Goal: Find specific page/section: Find specific page/section

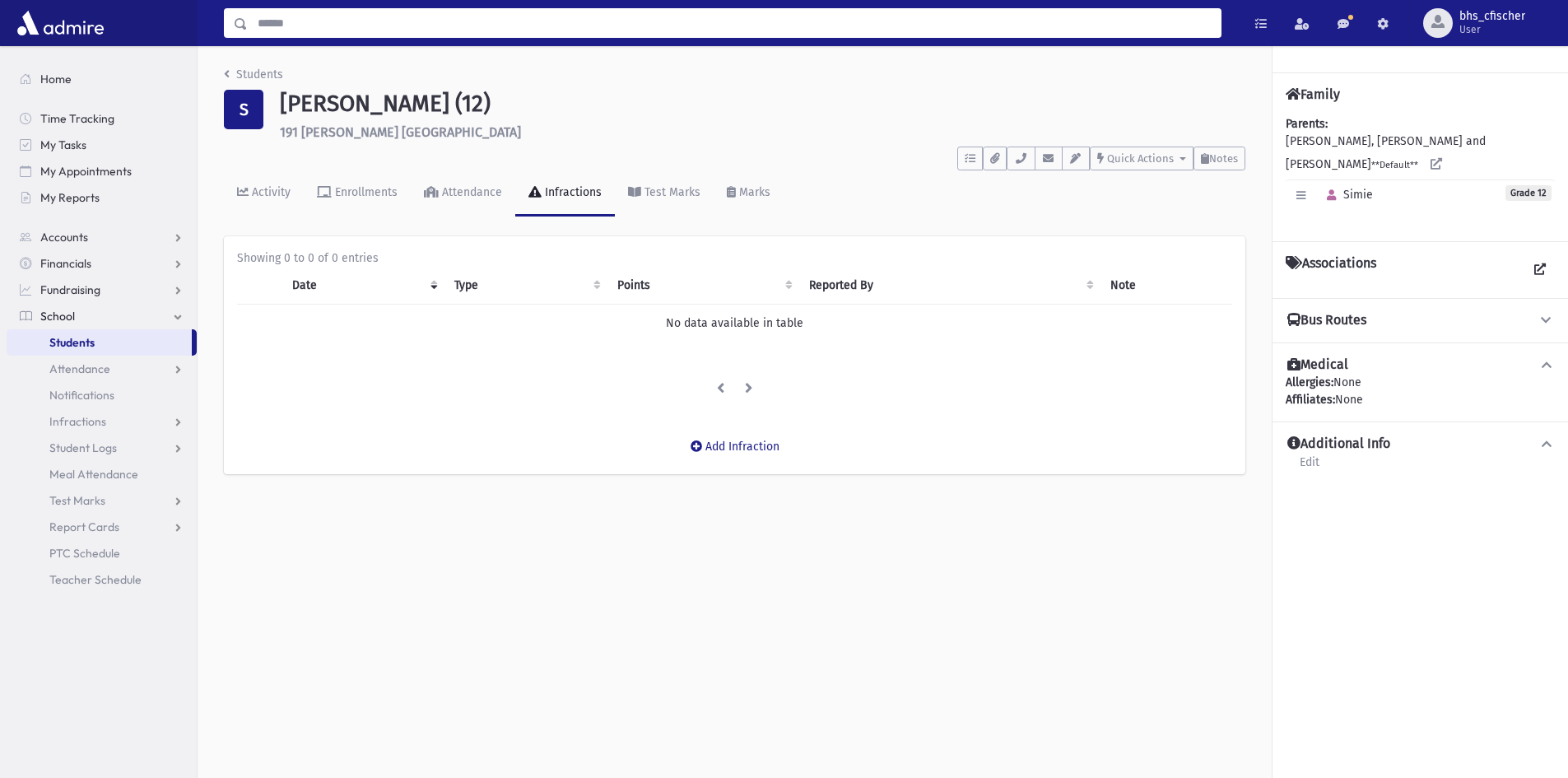
click at [268, 32] on input "Search" at bounding box center [734, 23] width 973 height 30
type input "*****"
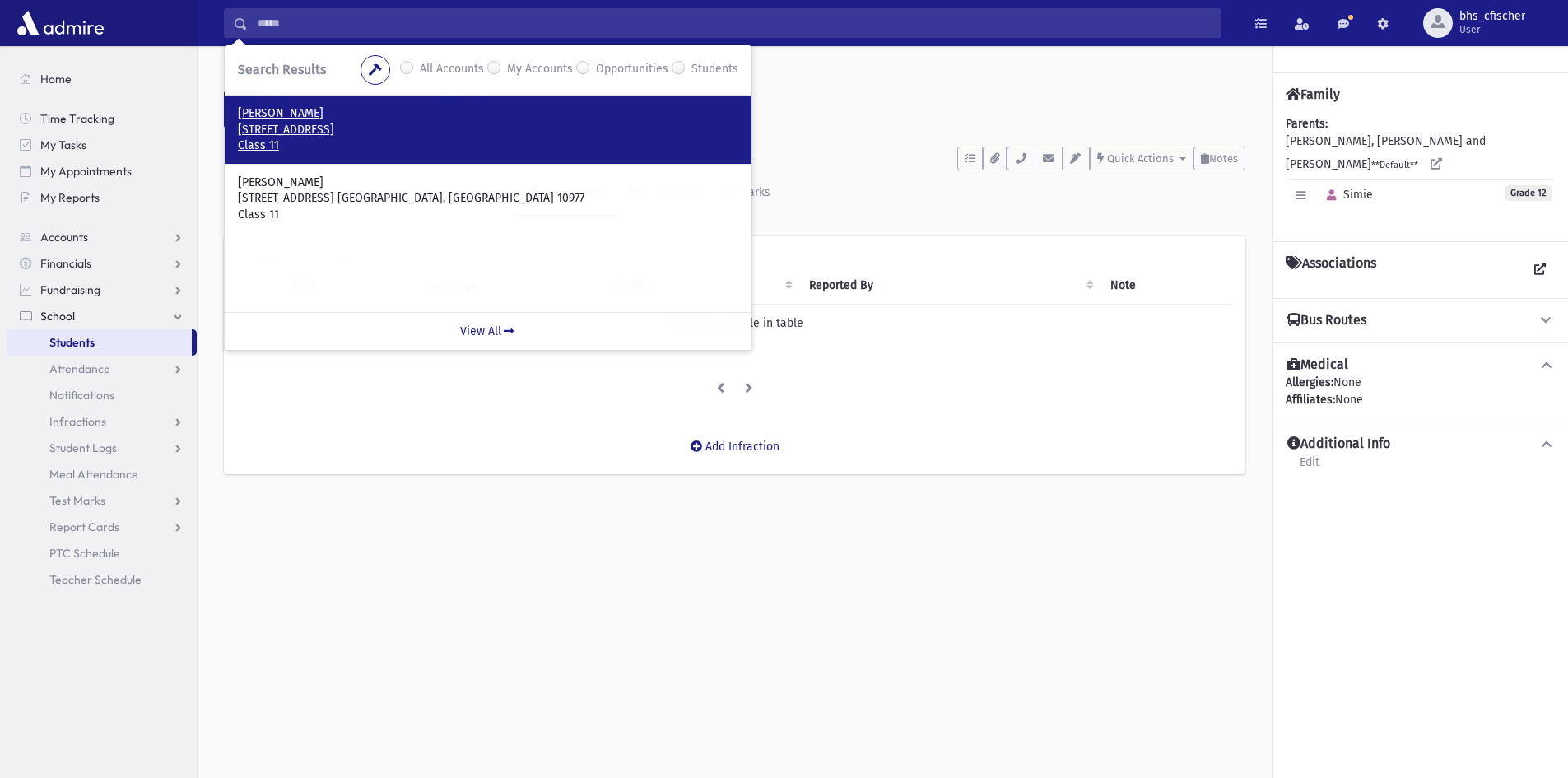
click at [289, 121] on p "5 Besen Parkway Monsey, NY 10952" at bounding box center [488, 129] width 500 height 17
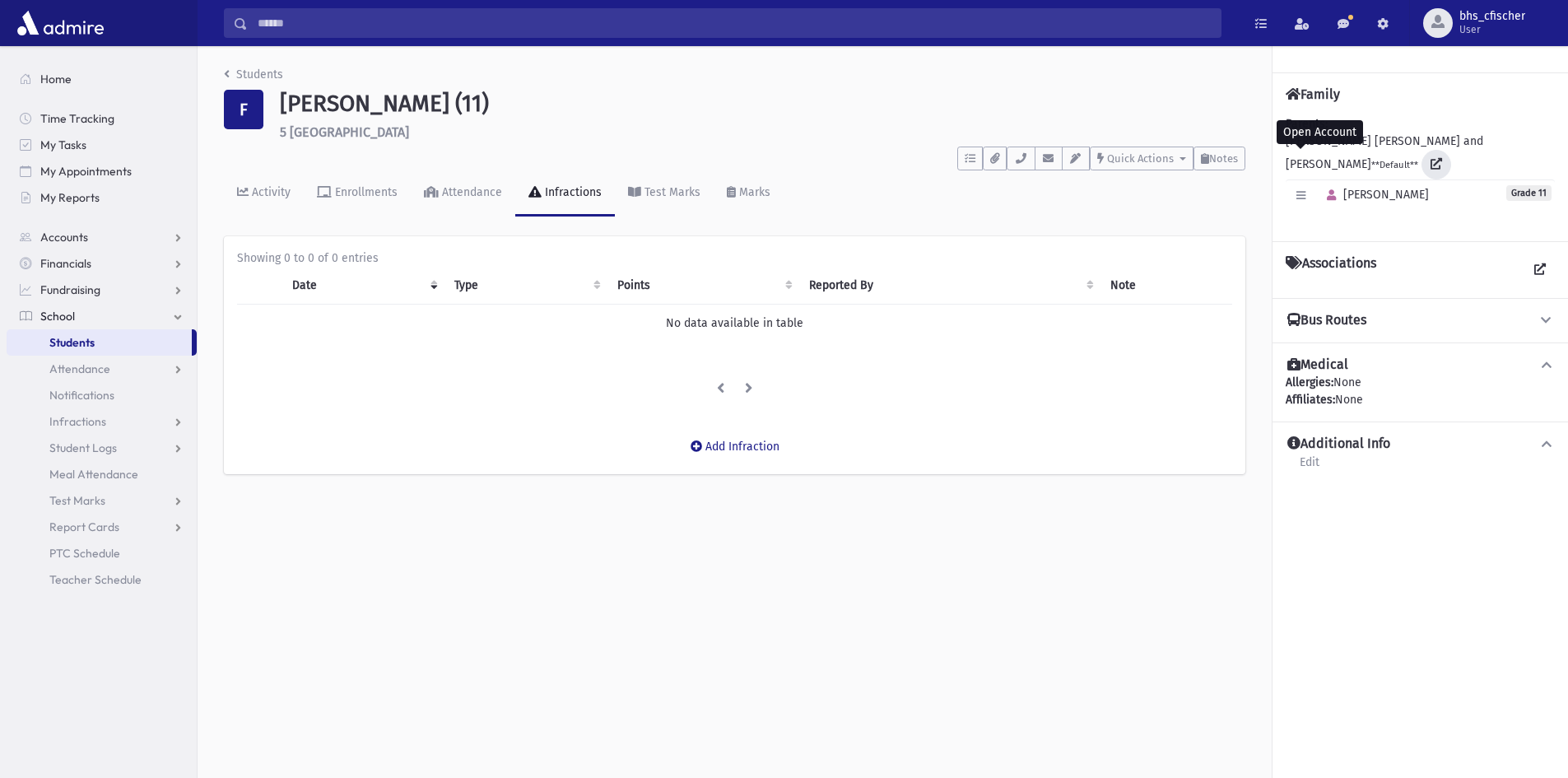
click at [1430, 159] on icon at bounding box center [1436, 164] width 12 height 12
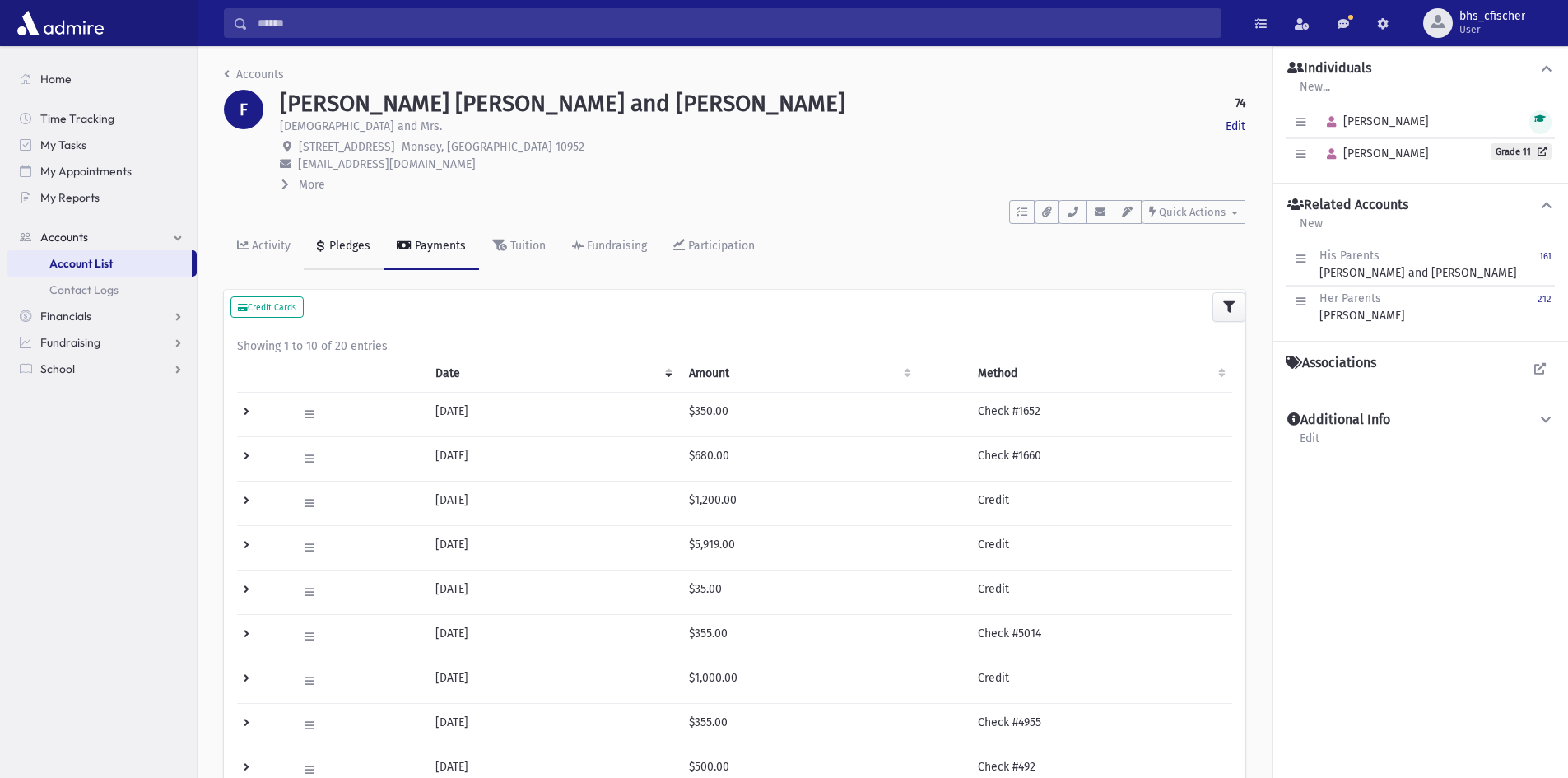
click at [348, 246] on div "Pledges" at bounding box center [348, 246] width 45 height 14
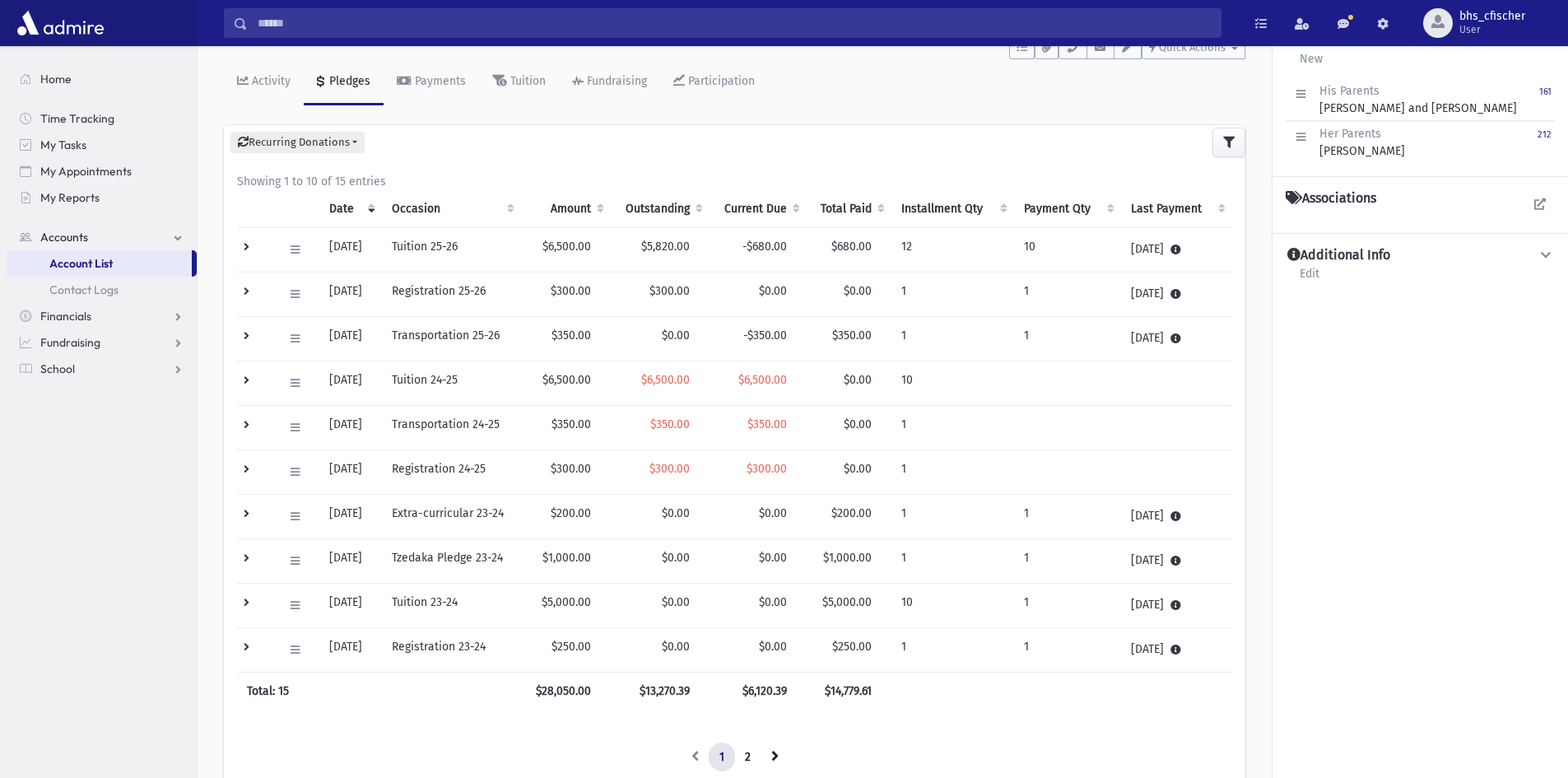
scroll to position [83, 0]
